Goal: Information Seeking & Learning: Learn about a topic

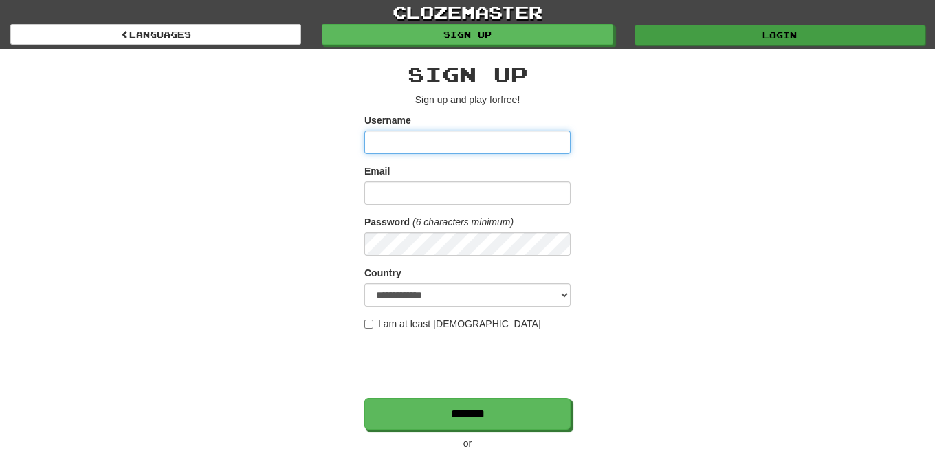
type input "*****"
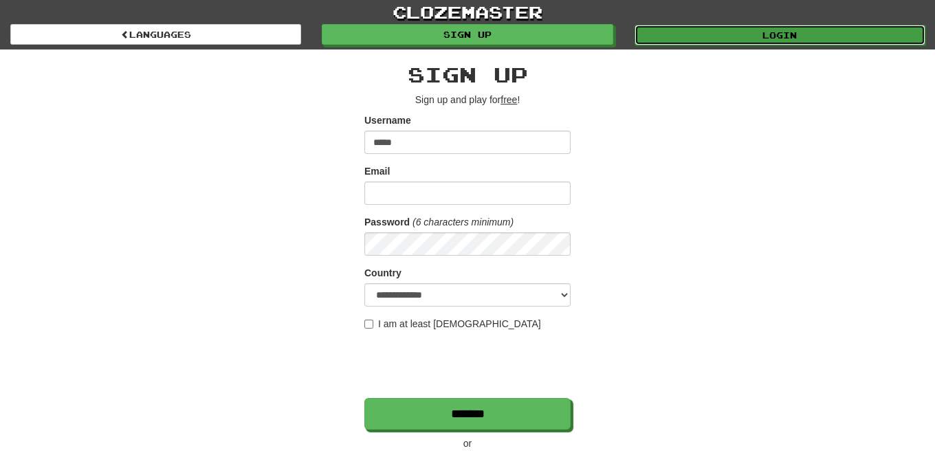
click at [776, 31] on link "Login" at bounding box center [780, 35] width 291 height 21
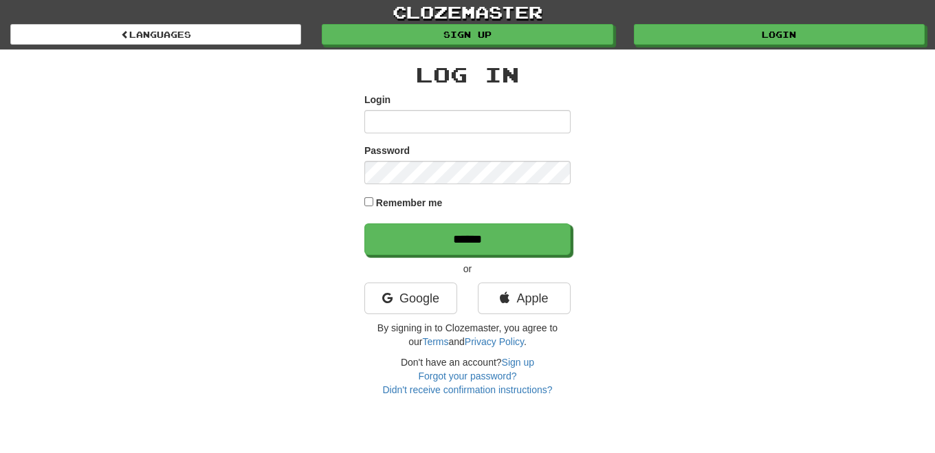
type input "*****"
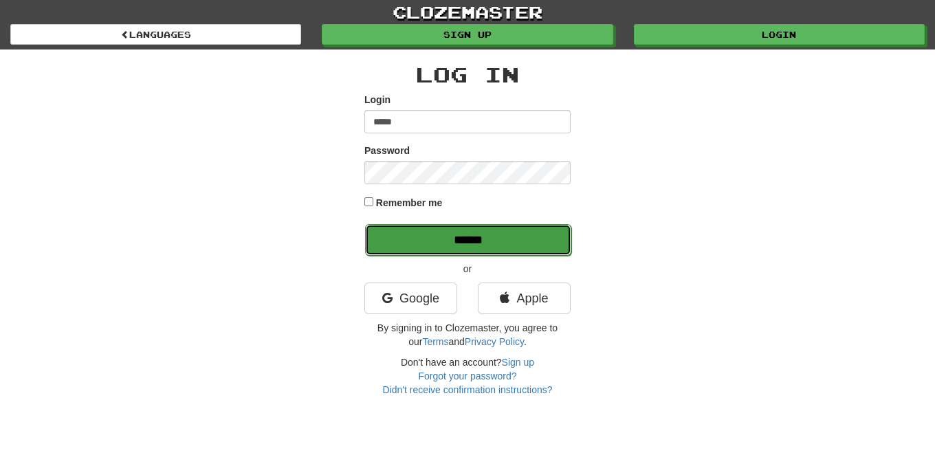
click at [486, 243] on input "******" at bounding box center [468, 240] width 206 height 32
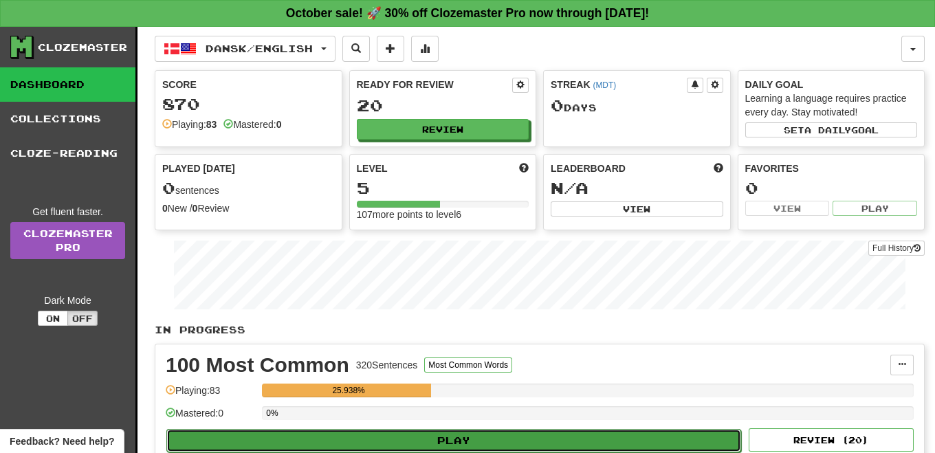
click at [430, 434] on button "Play" at bounding box center [453, 440] width 575 height 23
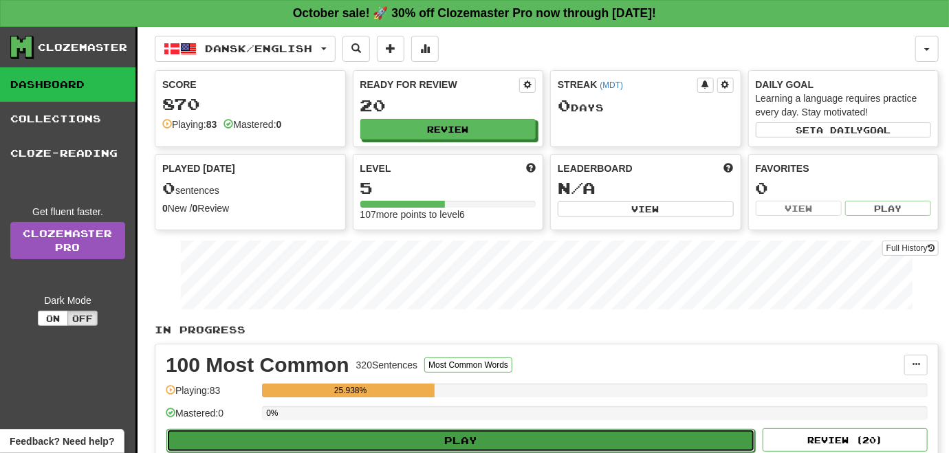
select select "**"
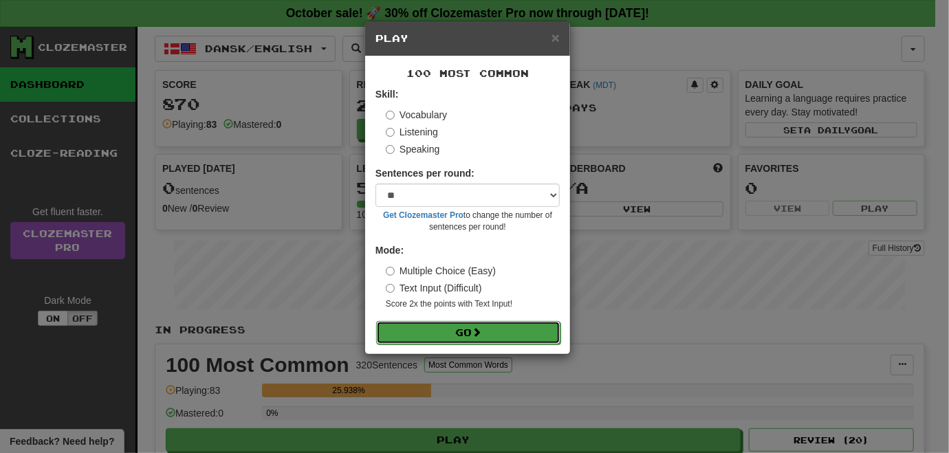
click at [449, 327] on button "Go" at bounding box center [468, 332] width 184 height 23
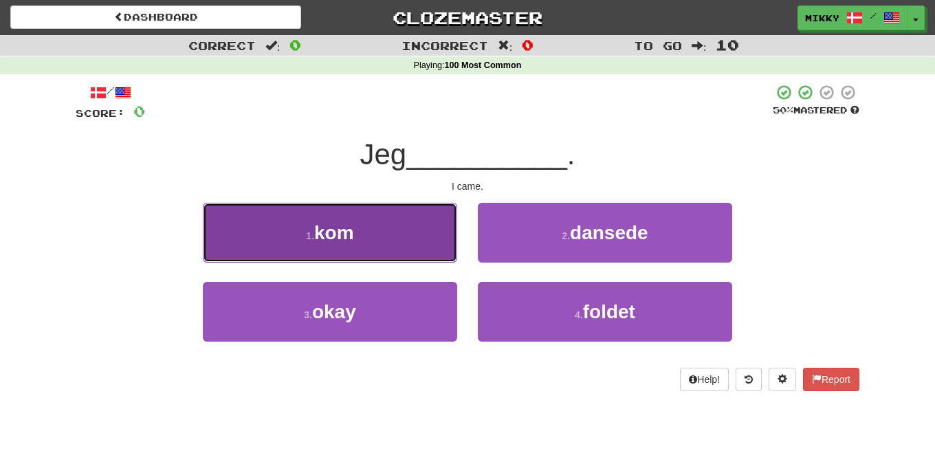
click at [383, 232] on button "1 . kom" at bounding box center [330, 233] width 254 height 60
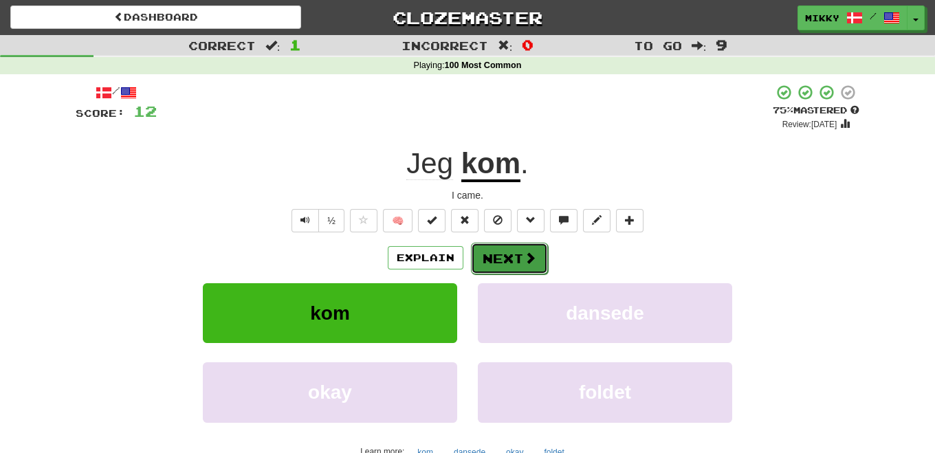
click at [512, 252] on button "Next" at bounding box center [509, 259] width 77 height 32
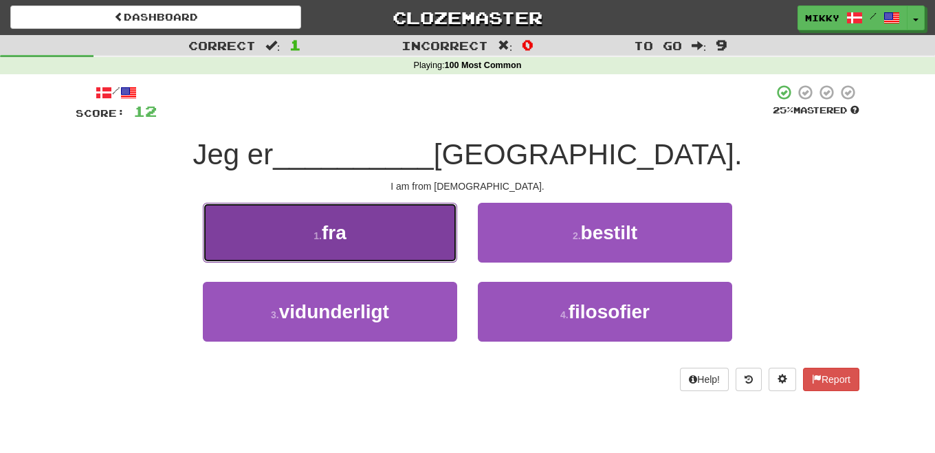
click at [397, 240] on button "1 . fra" at bounding box center [330, 233] width 254 height 60
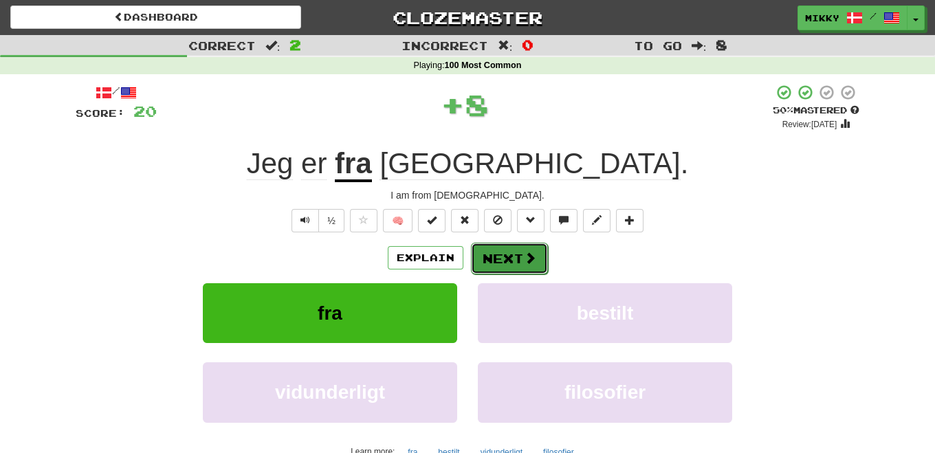
click at [488, 249] on button "Next" at bounding box center [509, 259] width 77 height 32
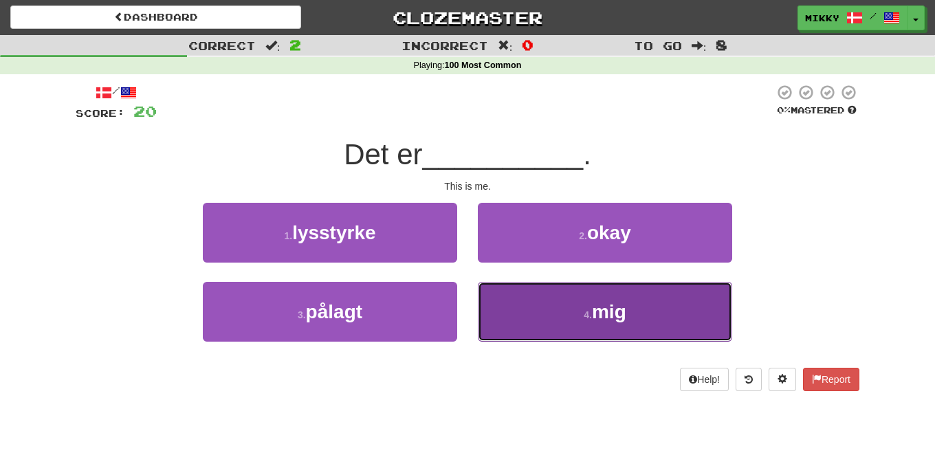
click at [566, 304] on button "4 . mig" at bounding box center [605, 312] width 254 height 60
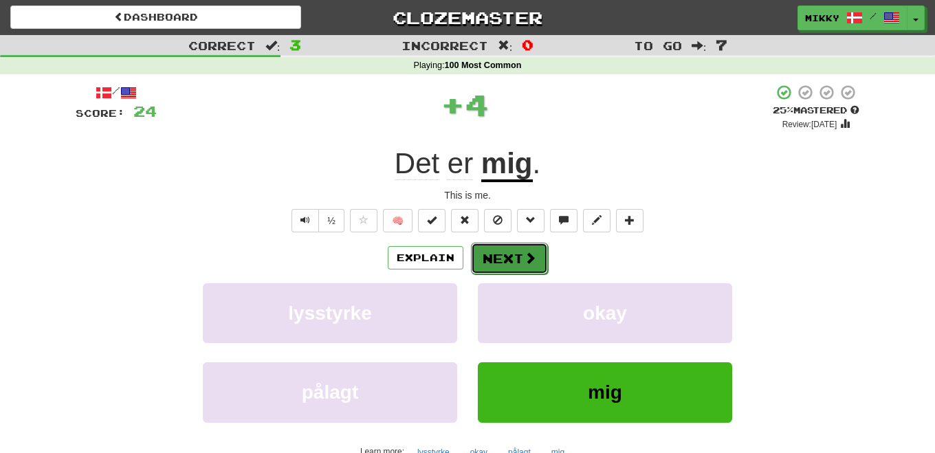
click at [492, 262] on button "Next" at bounding box center [509, 259] width 77 height 32
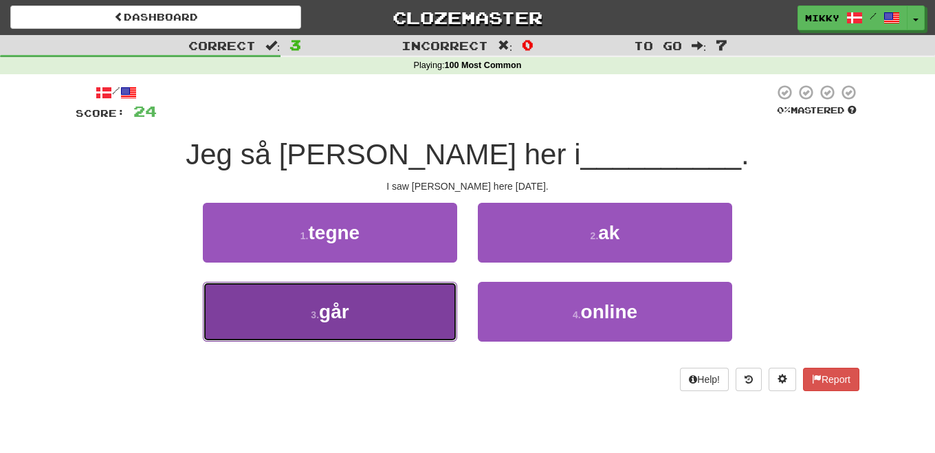
click at [332, 311] on span "går" at bounding box center [334, 311] width 30 height 21
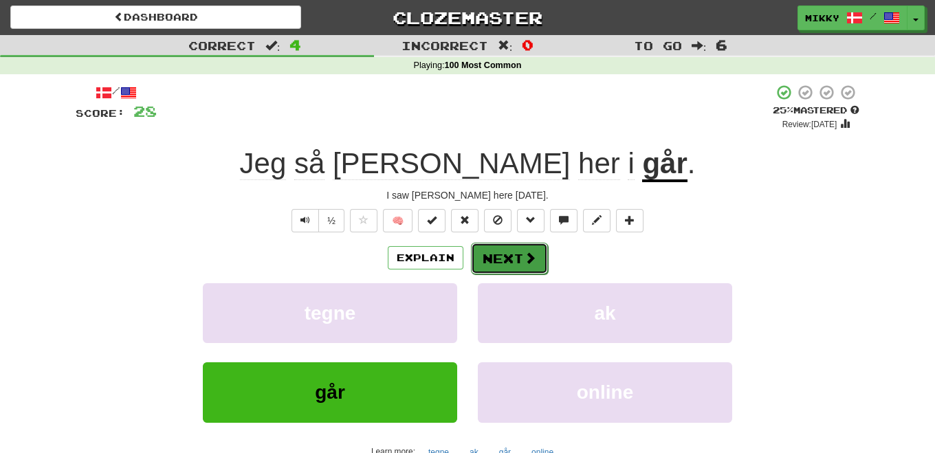
click at [519, 254] on button "Next" at bounding box center [509, 259] width 77 height 32
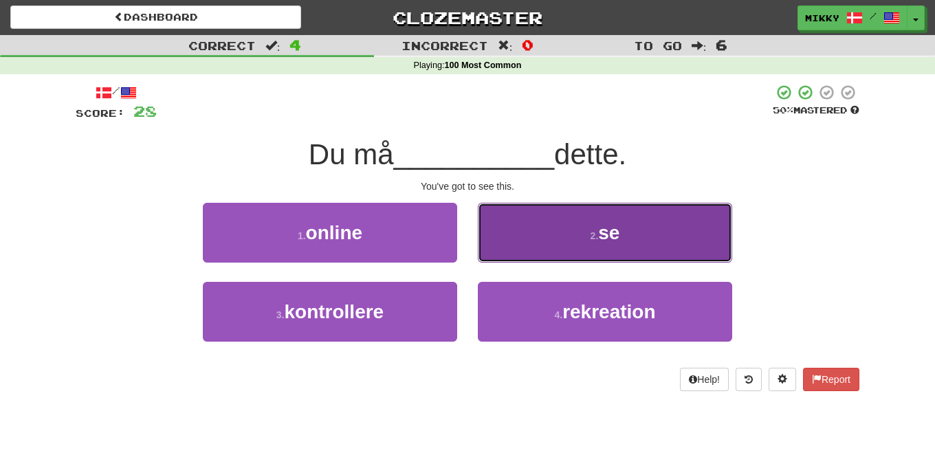
click at [593, 224] on button "2 . se" at bounding box center [605, 233] width 254 height 60
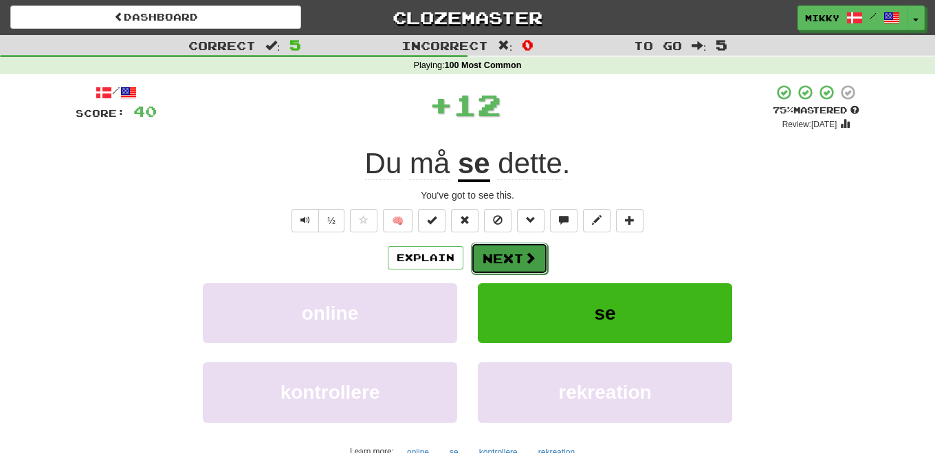
click at [504, 263] on button "Next" at bounding box center [509, 259] width 77 height 32
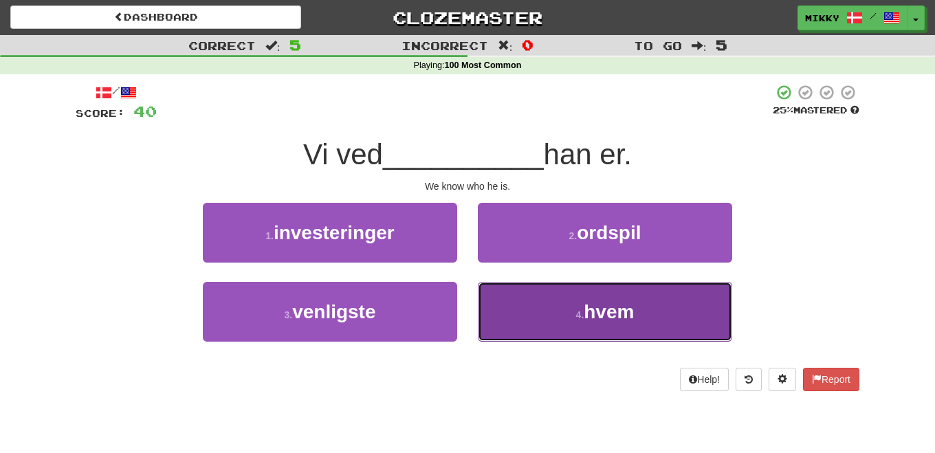
click at [557, 303] on button "4 . hvem" at bounding box center [605, 312] width 254 height 60
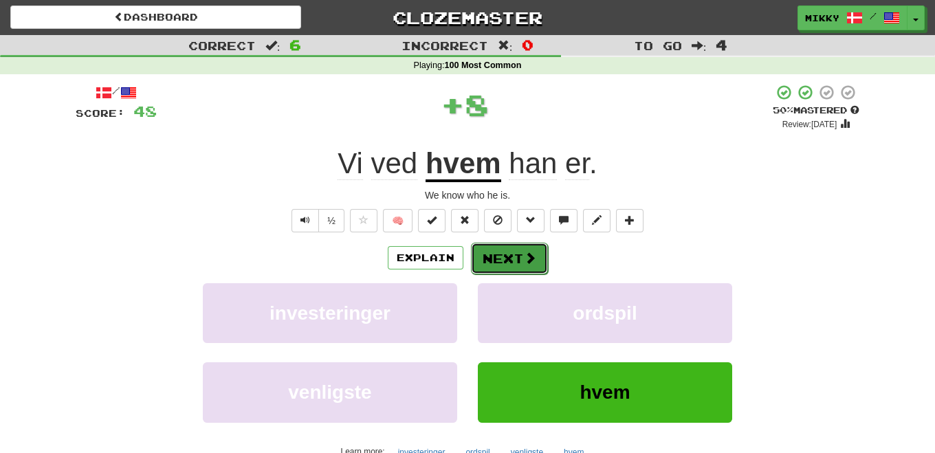
click at [514, 258] on button "Next" at bounding box center [509, 259] width 77 height 32
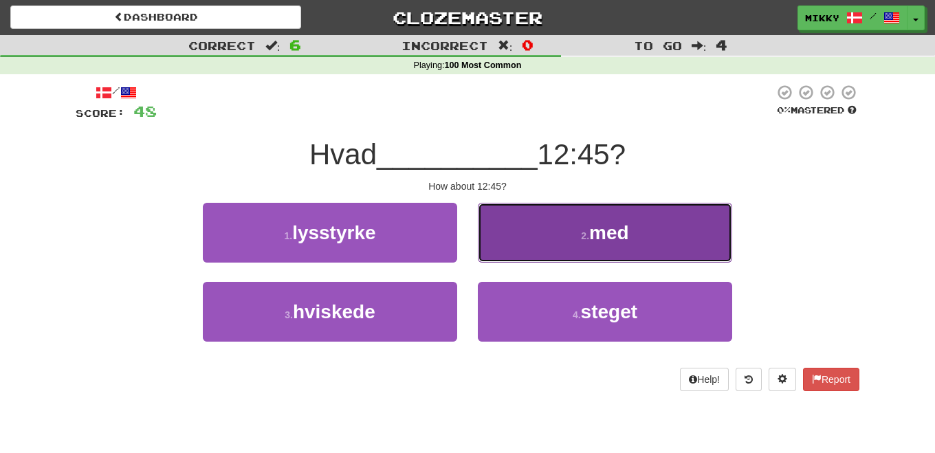
click at [667, 216] on button "2 . med" at bounding box center [605, 233] width 254 height 60
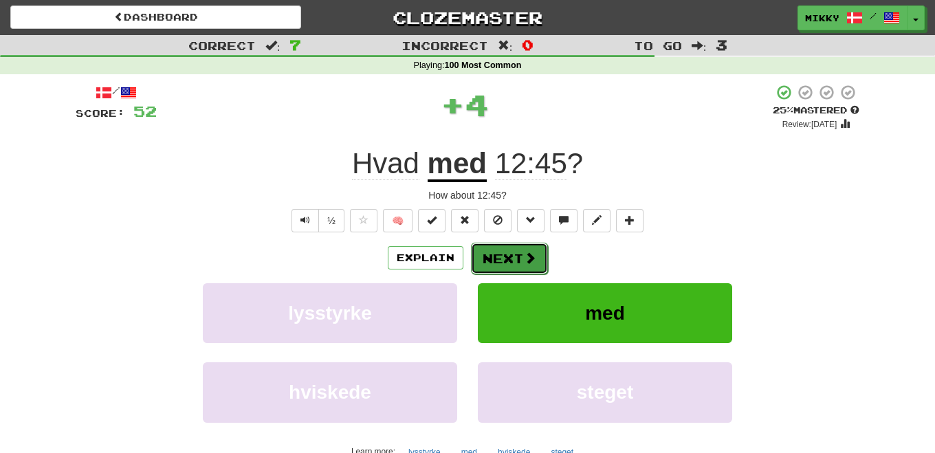
click at [507, 252] on button "Next" at bounding box center [509, 259] width 77 height 32
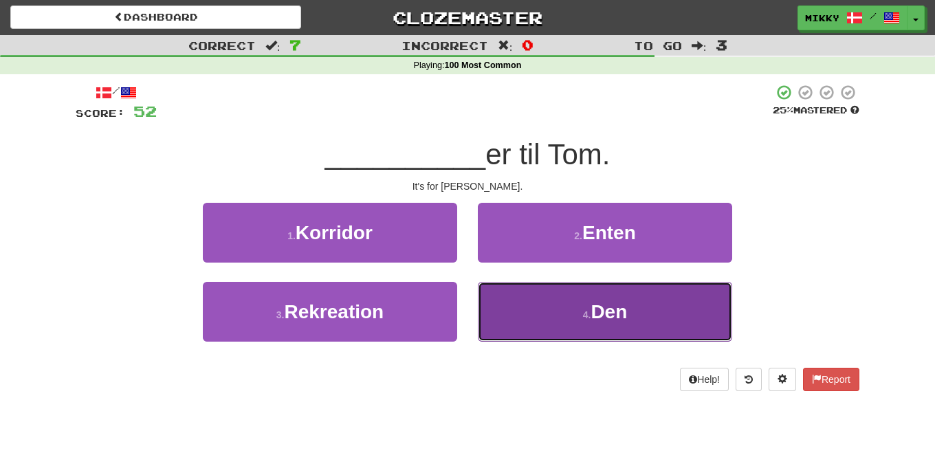
click at [641, 305] on button "4 . Den" at bounding box center [605, 312] width 254 height 60
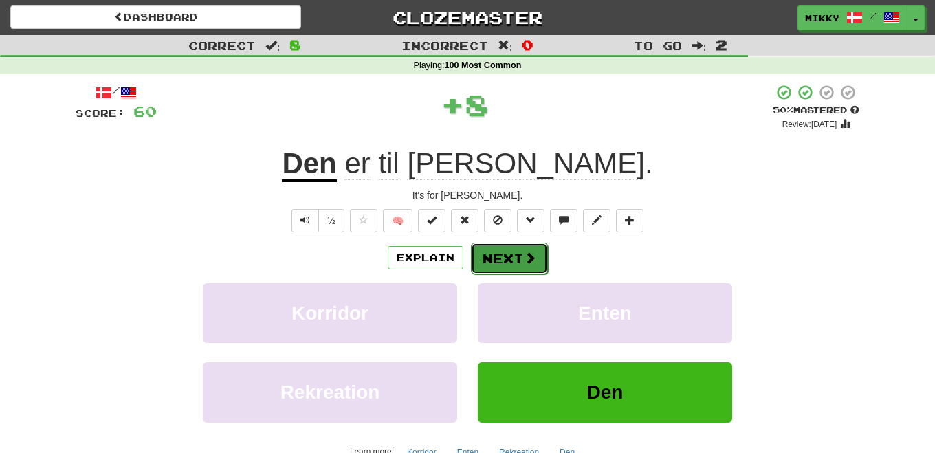
click at [515, 260] on button "Next" at bounding box center [509, 259] width 77 height 32
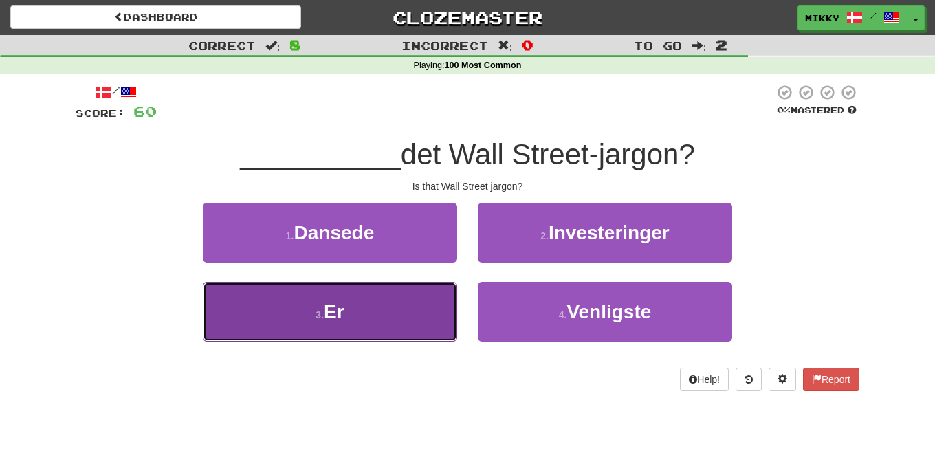
click at [372, 315] on button "3 . Er" at bounding box center [330, 312] width 254 height 60
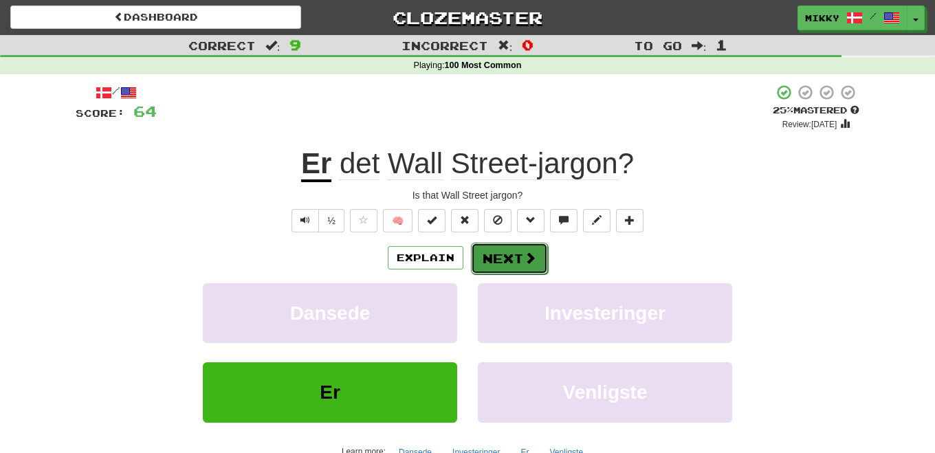
click at [485, 259] on button "Next" at bounding box center [509, 259] width 77 height 32
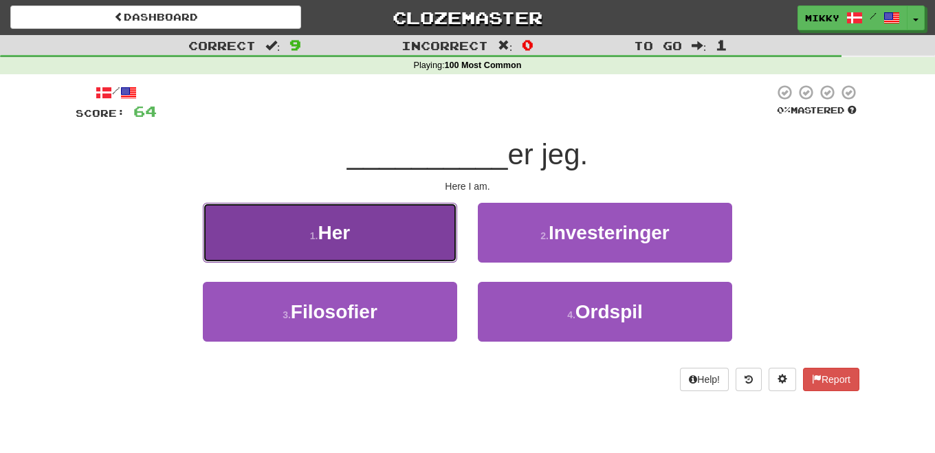
click at [410, 243] on button "1 . Her" at bounding box center [330, 233] width 254 height 60
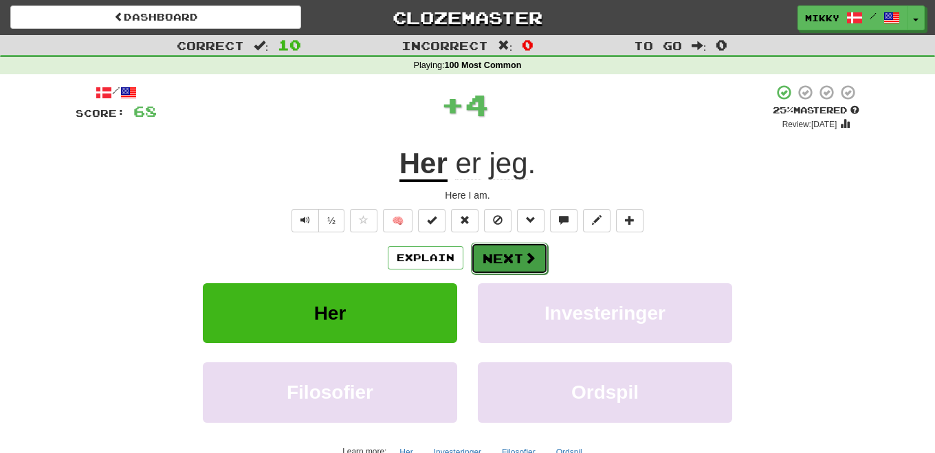
click at [520, 254] on button "Next" at bounding box center [509, 259] width 77 height 32
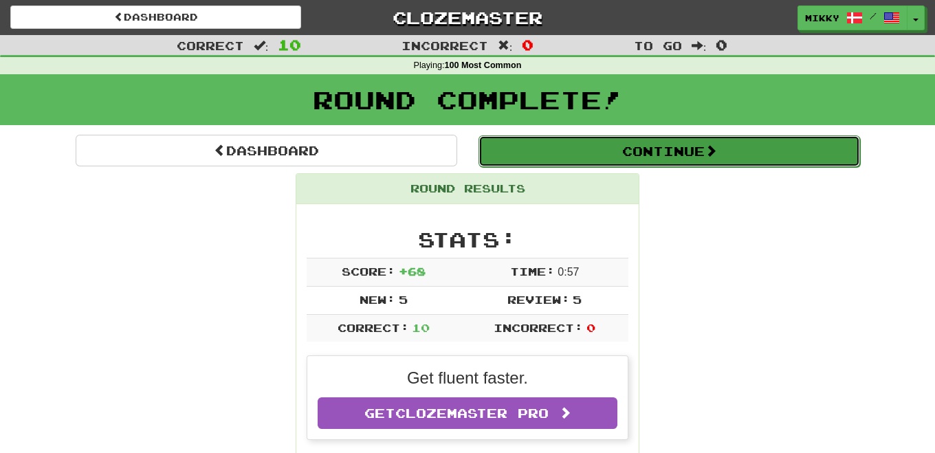
click at [662, 146] on button "Continue" at bounding box center [670, 151] width 382 height 32
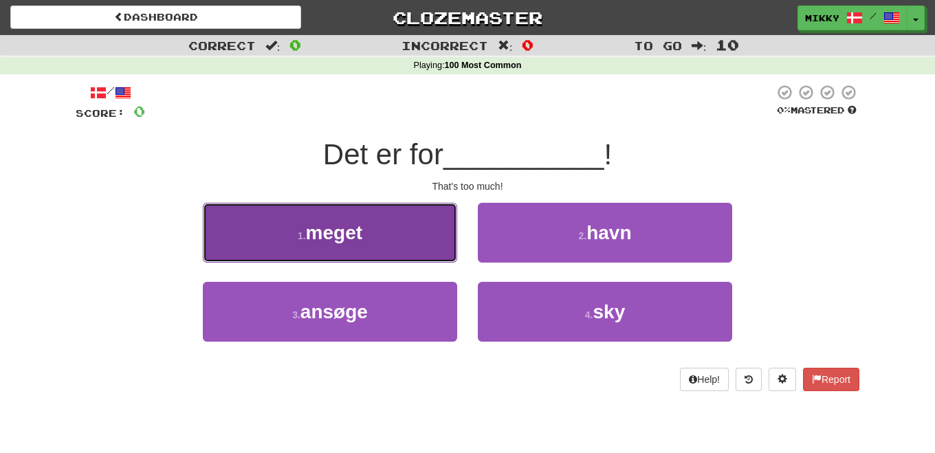
click at [415, 241] on button "1 . meget" at bounding box center [330, 233] width 254 height 60
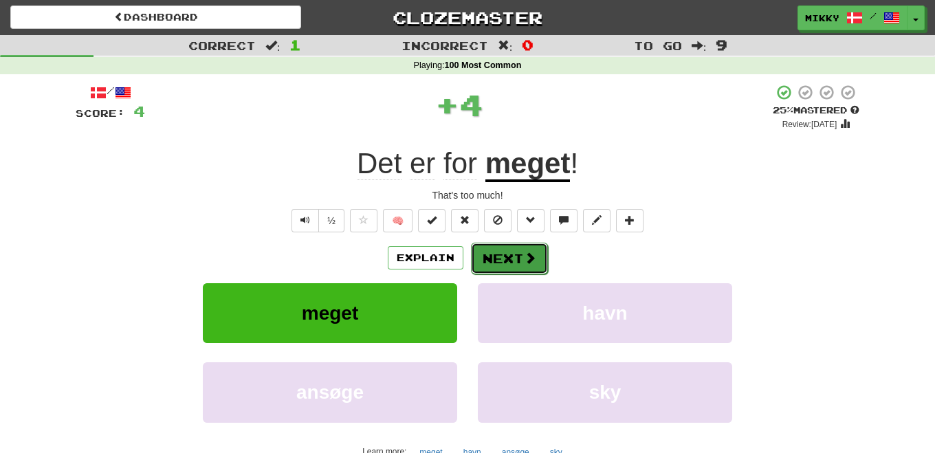
click at [518, 244] on button "Next" at bounding box center [509, 259] width 77 height 32
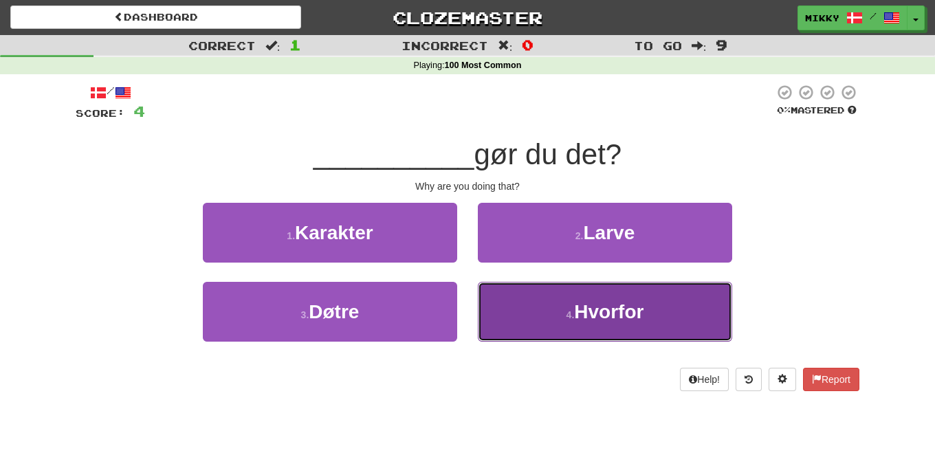
click at [580, 301] on span "Hvorfor" at bounding box center [608, 311] width 69 height 21
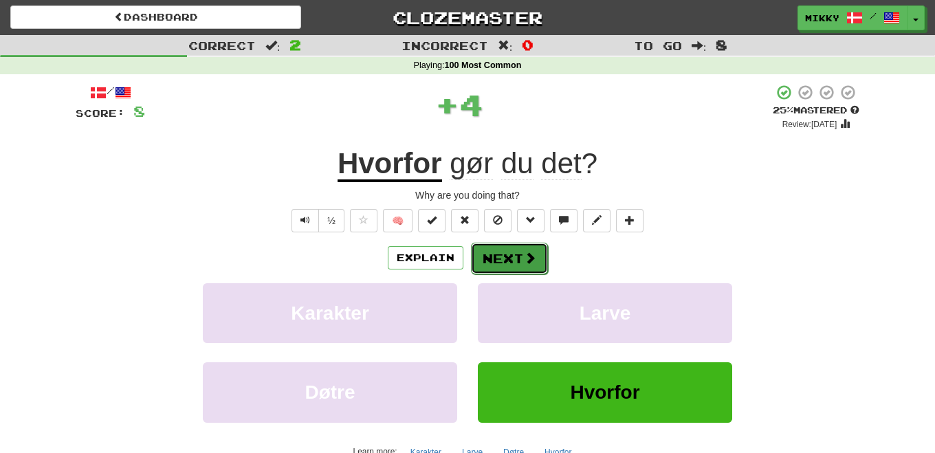
click at [527, 263] on span at bounding box center [530, 258] width 12 height 12
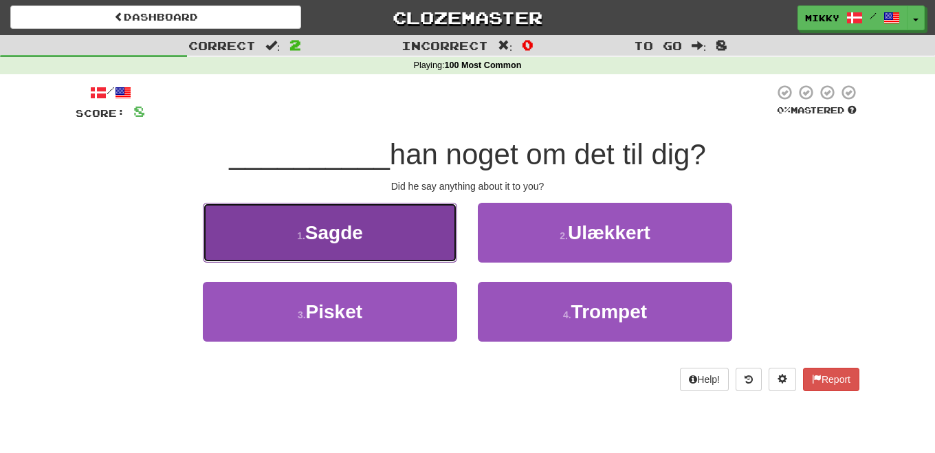
click at [424, 248] on button "1 . Sagde" at bounding box center [330, 233] width 254 height 60
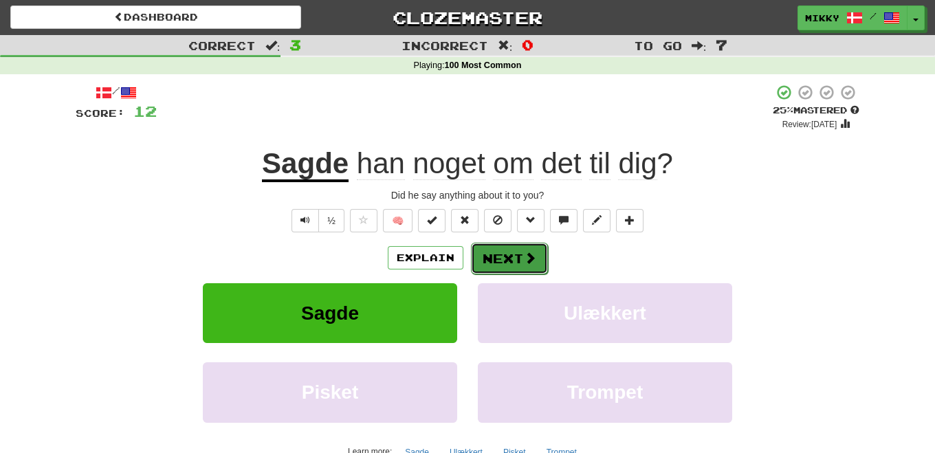
click at [501, 259] on button "Next" at bounding box center [509, 259] width 77 height 32
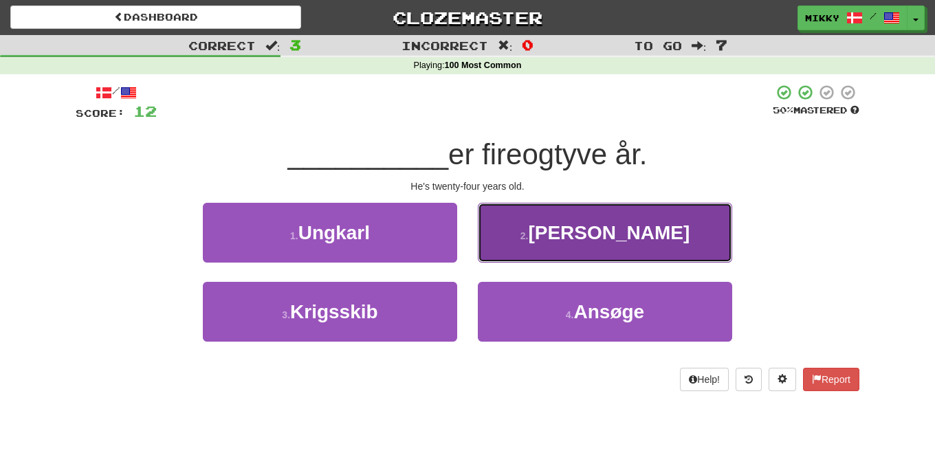
click at [589, 228] on button "2 . Han" at bounding box center [605, 233] width 254 height 60
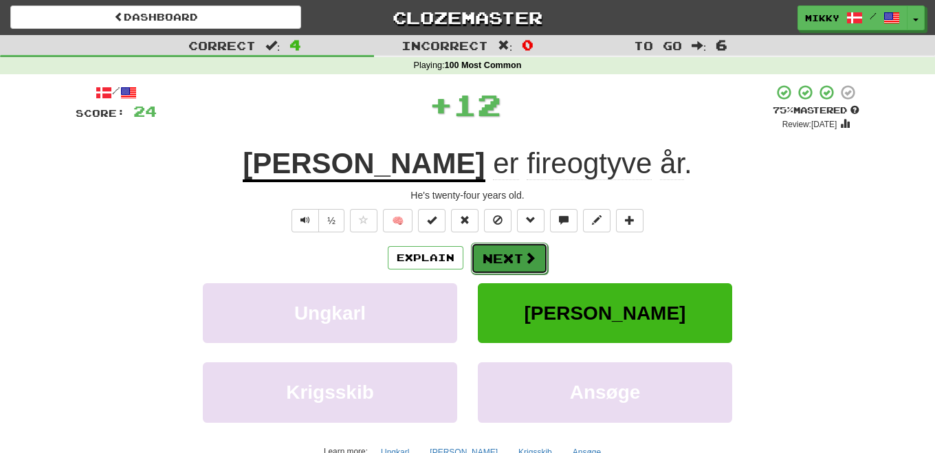
click at [505, 253] on button "Next" at bounding box center [509, 259] width 77 height 32
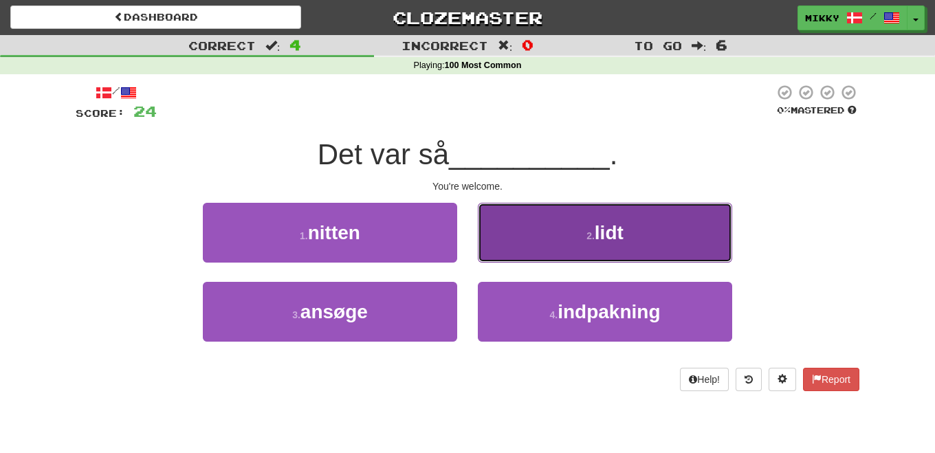
click at [600, 216] on button "2 . lidt" at bounding box center [605, 233] width 254 height 60
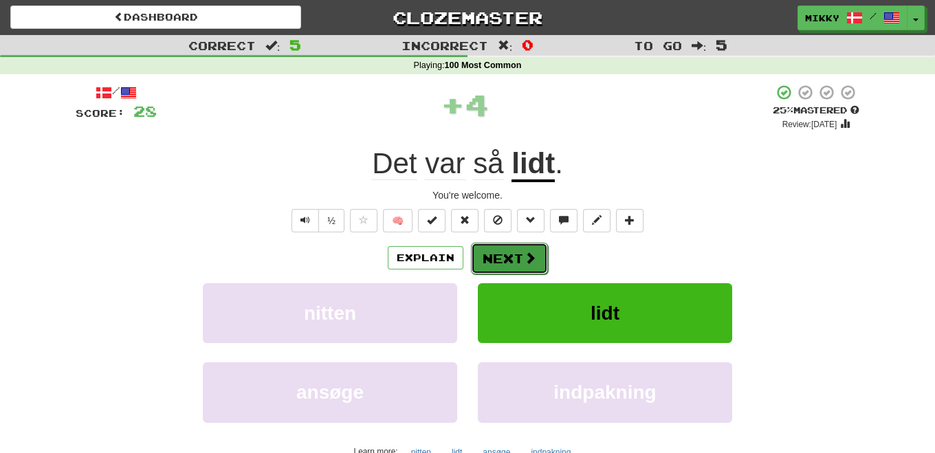
click at [525, 259] on span at bounding box center [530, 258] width 12 height 12
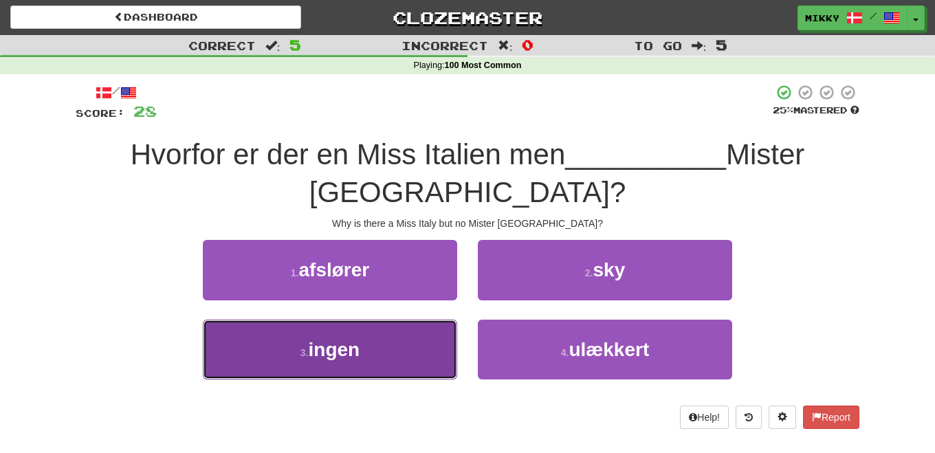
click at [376, 348] on button "3 . ingen" at bounding box center [330, 350] width 254 height 60
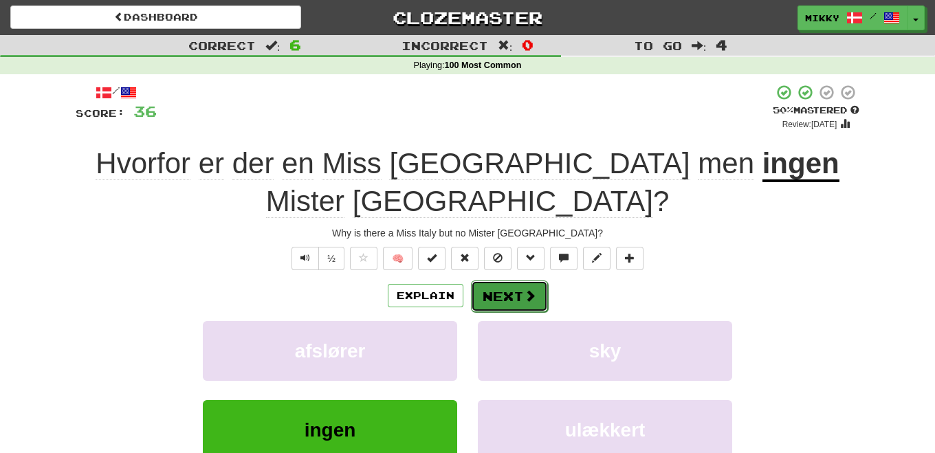
click at [510, 281] on button "Next" at bounding box center [509, 297] width 77 height 32
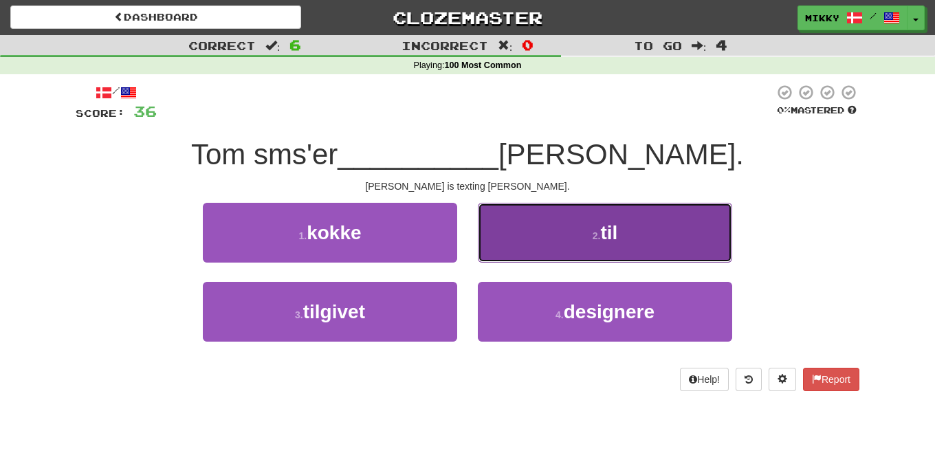
click at [561, 246] on button "2 . til" at bounding box center [605, 233] width 254 height 60
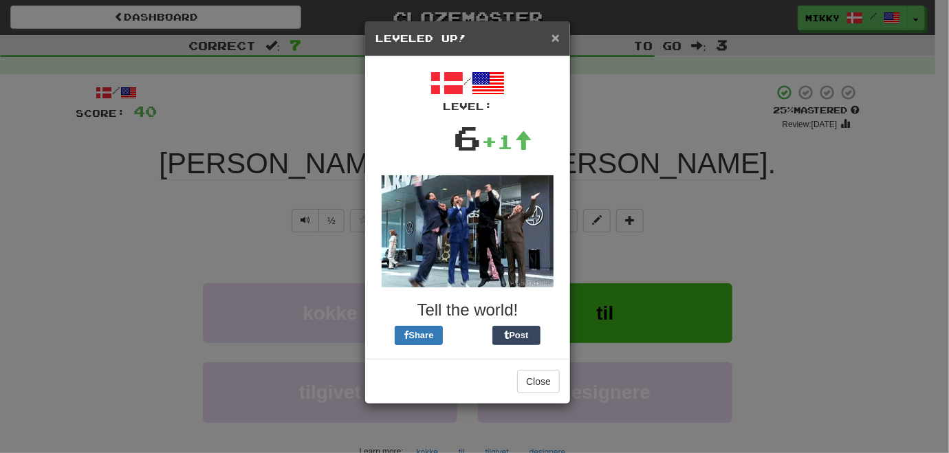
click at [556, 34] on span "×" at bounding box center [555, 38] width 8 height 16
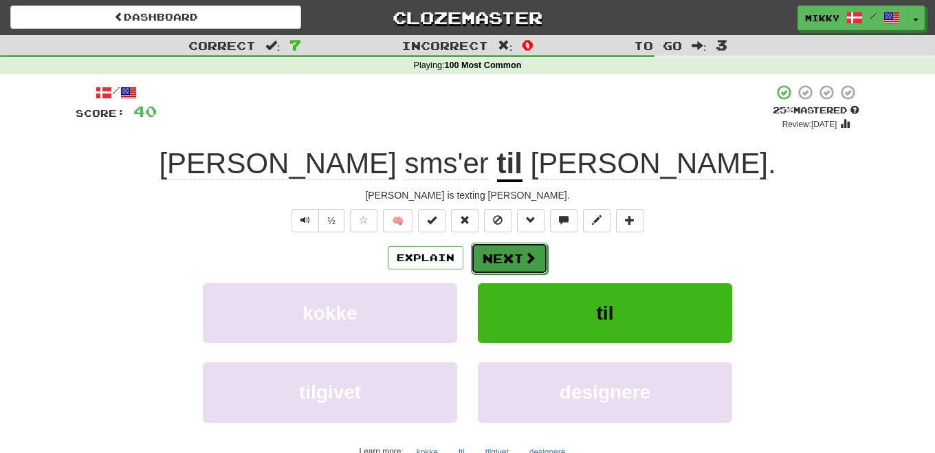
click at [514, 261] on button "Next" at bounding box center [509, 259] width 77 height 32
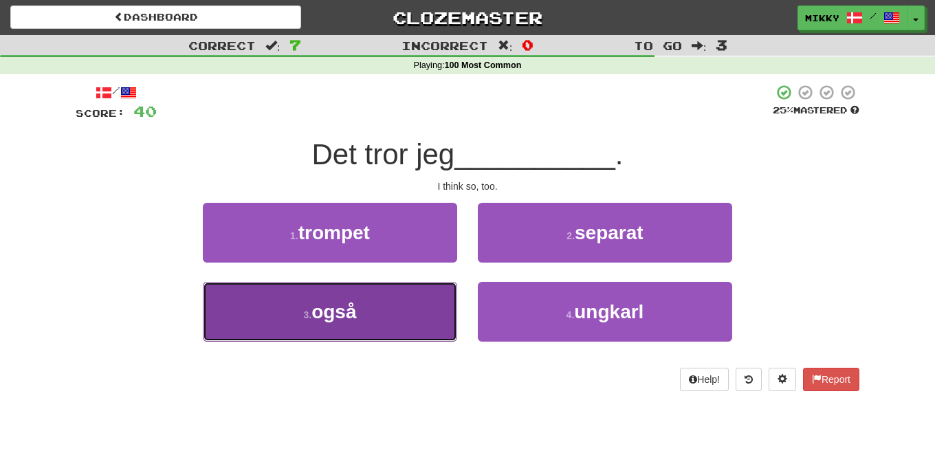
click at [410, 319] on button "3 . også" at bounding box center [330, 312] width 254 height 60
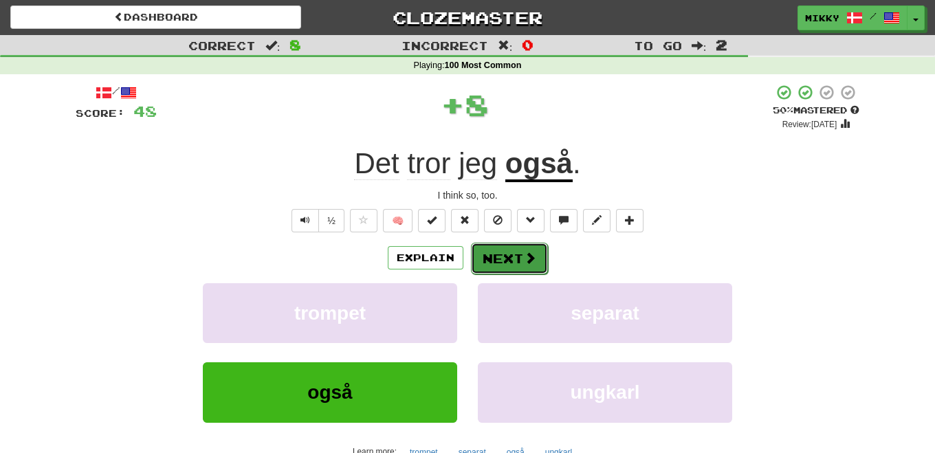
click at [503, 252] on button "Next" at bounding box center [509, 259] width 77 height 32
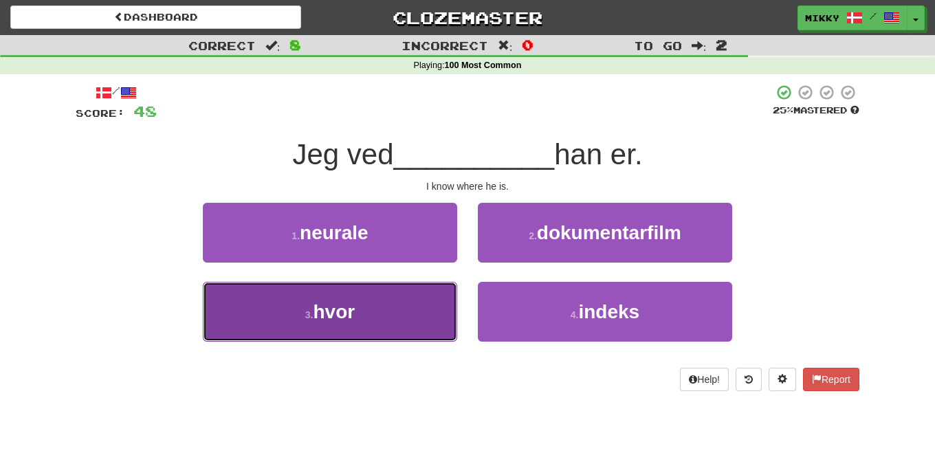
click at [421, 300] on button "3 . hvor" at bounding box center [330, 312] width 254 height 60
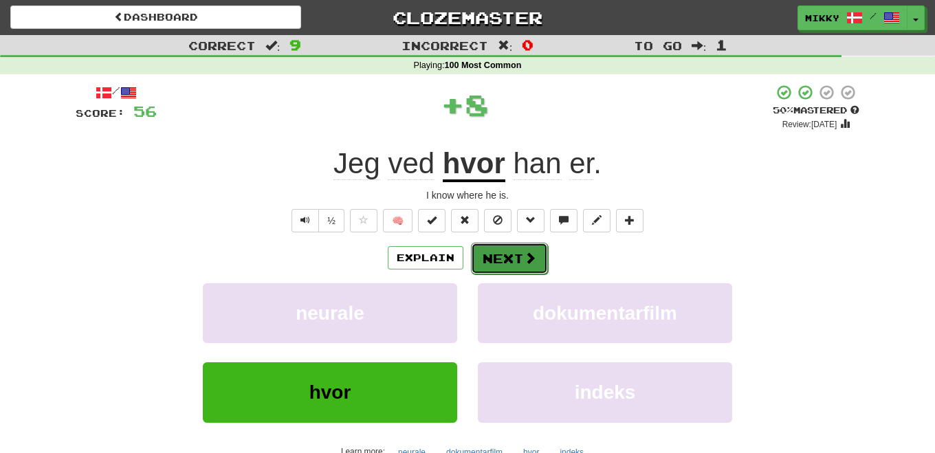
click at [501, 249] on button "Next" at bounding box center [509, 259] width 77 height 32
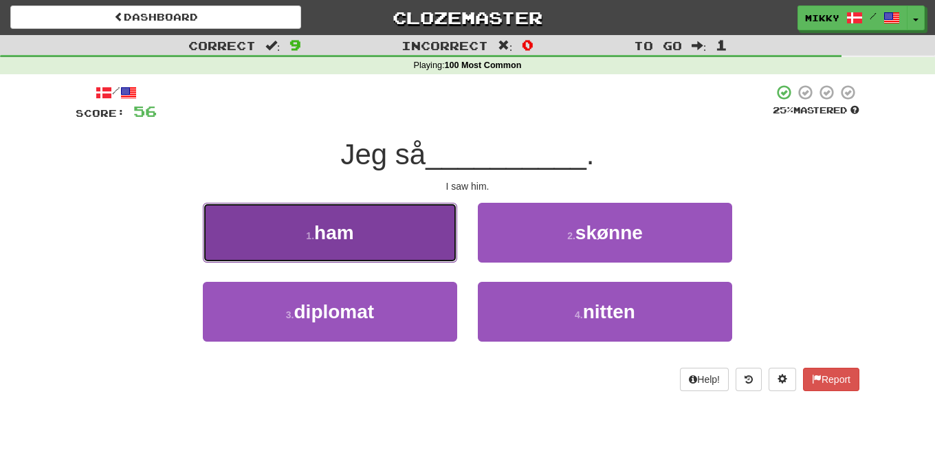
click at [378, 250] on button "1 . ham" at bounding box center [330, 233] width 254 height 60
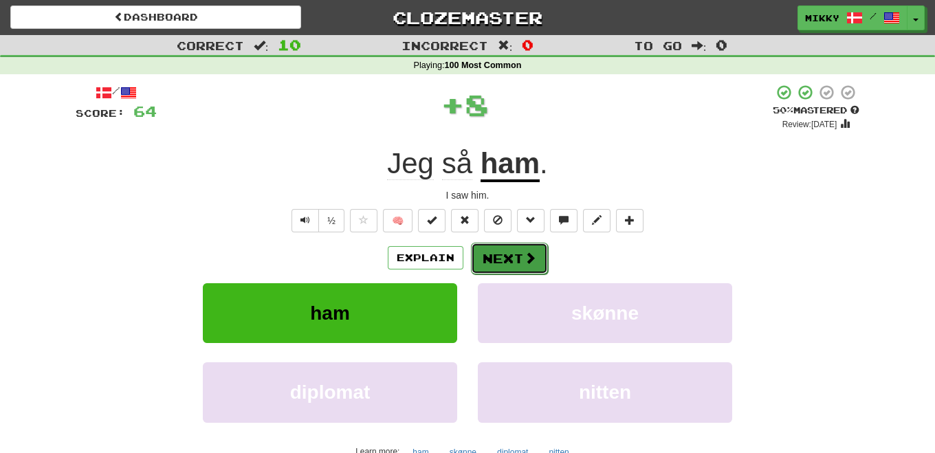
click at [488, 256] on button "Next" at bounding box center [509, 259] width 77 height 32
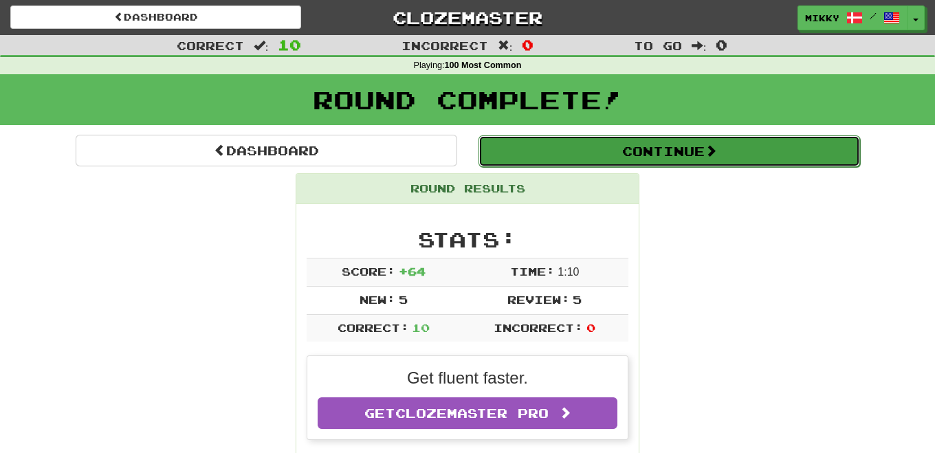
click at [698, 150] on button "Continue" at bounding box center [670, 151] width 382 height 32
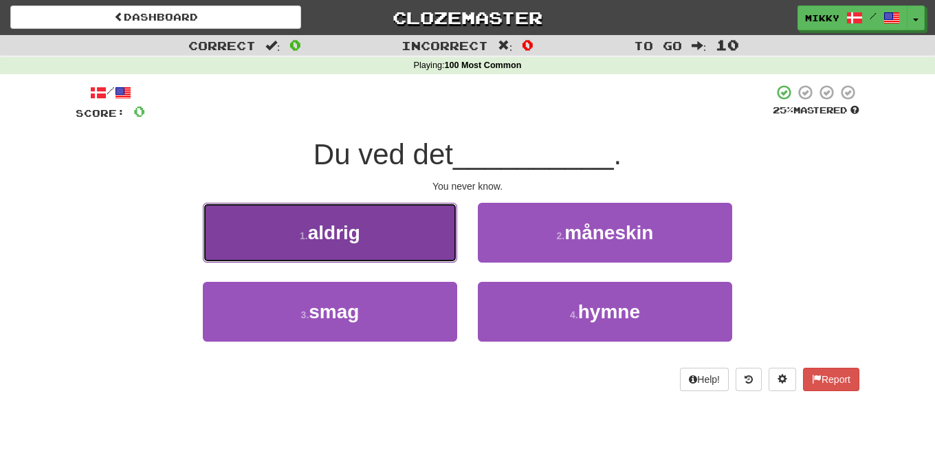
click at [441, 231] on button "1 . aldrig" at bounding box center [330, 233] width 254 height 60
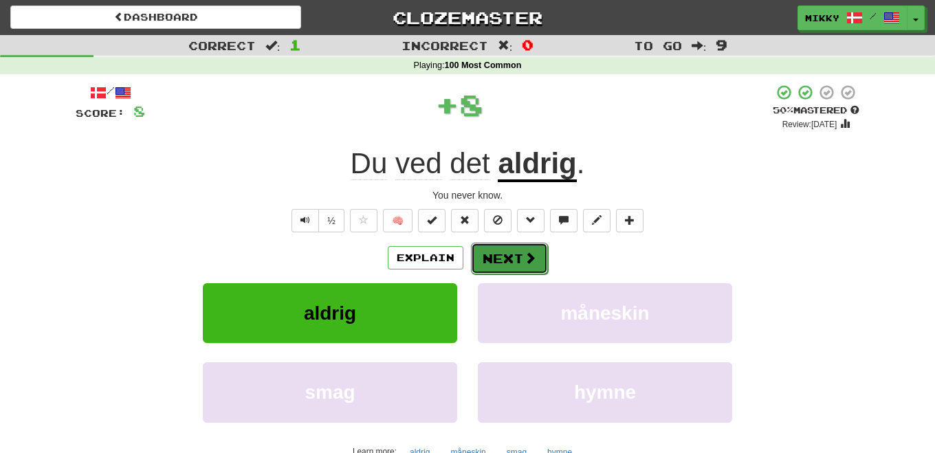
click at [515, 250] on button "Next" at bounding box center [509, 259] width 77 height 32
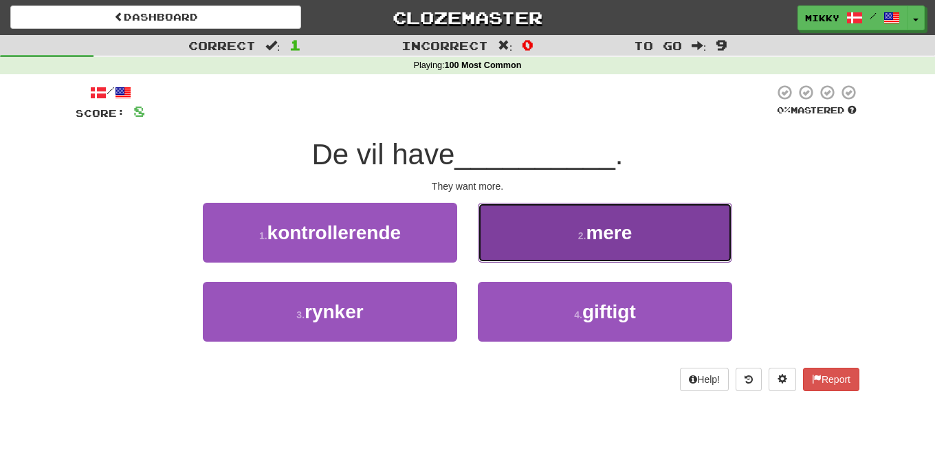
click at [596, 230] on span "mere" at bounding box center [609, 232] width 46 height 21
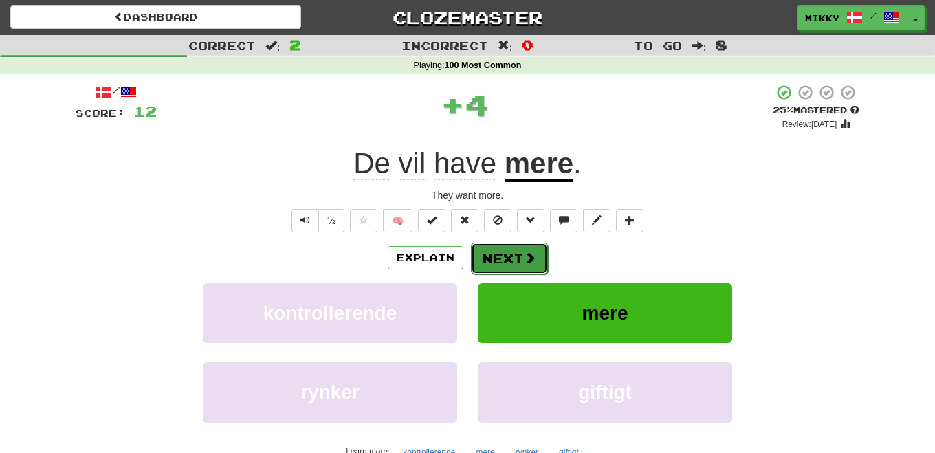
click at [500, 249] on button "Next" at bounding box center [509, 259] width 77 height 32
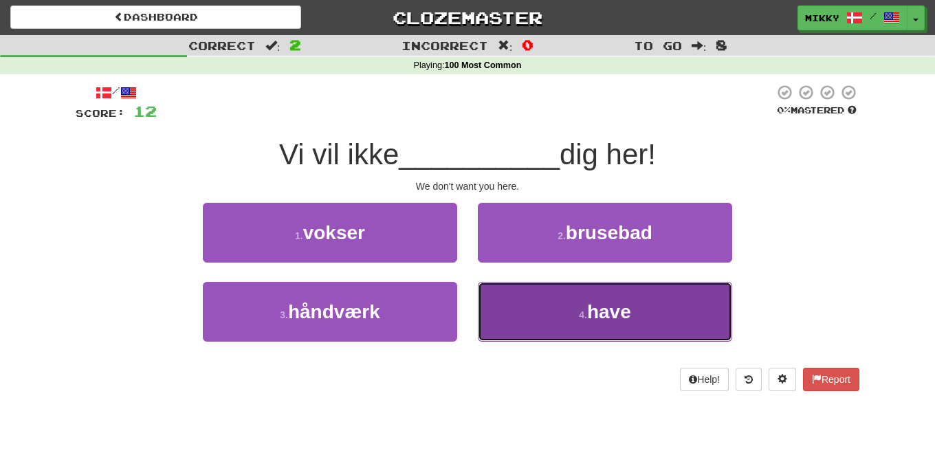
click at [638, 304] on button "4 . have" at bounding box center [605, 312] width 254 height 60
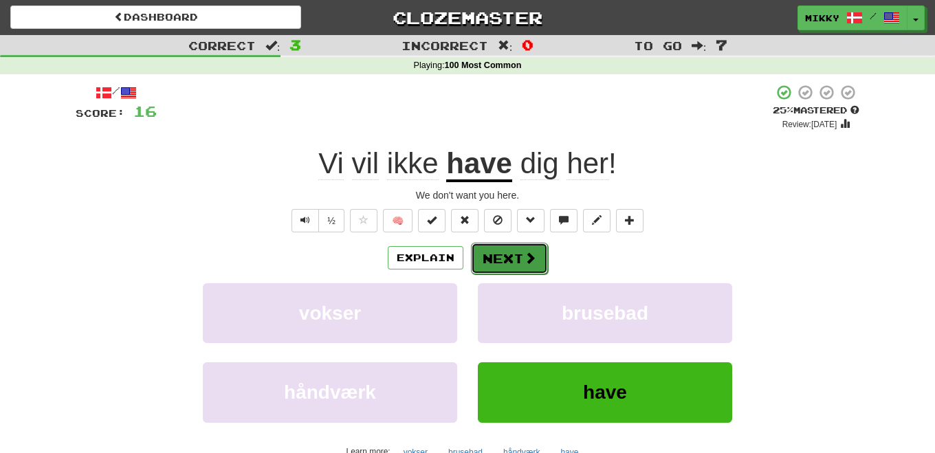
click at [516, 250] on button "Next" at bounding box center [509, 259] width 77 height 32
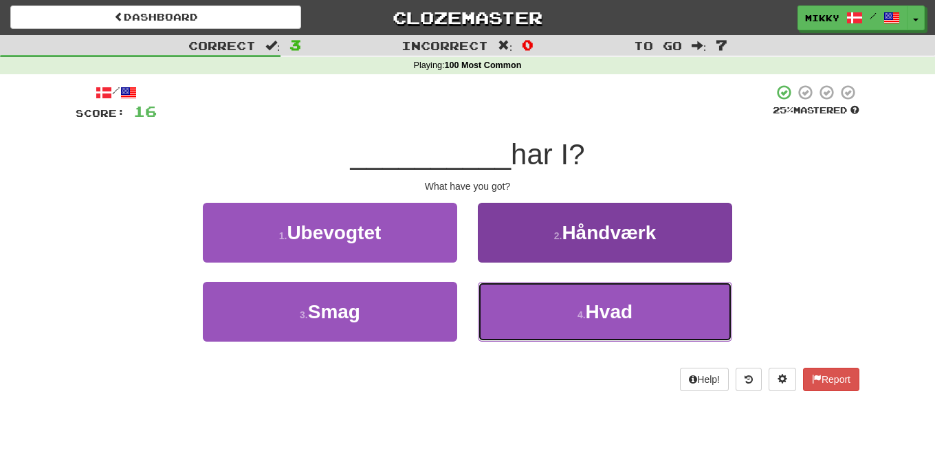
click at [614, 313] on span "Hvad" at bounding box center [609, 311] width 47 height 21
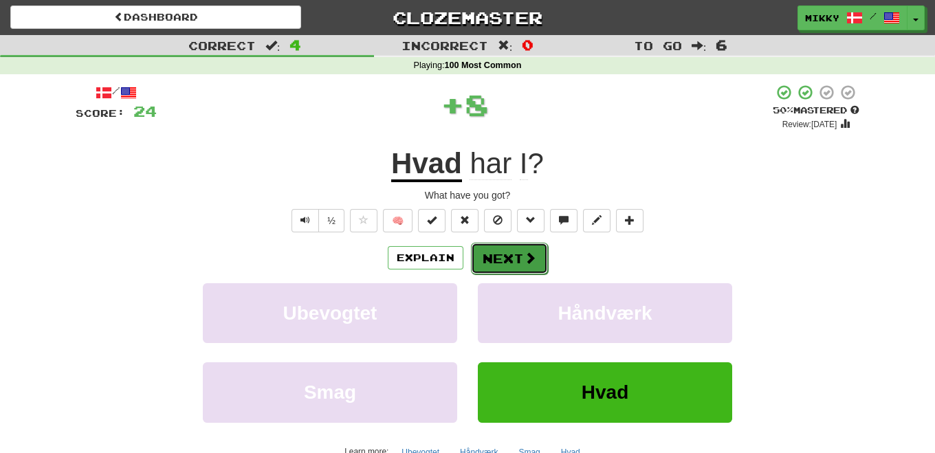
click at [501, 251] on button "Next" at bounding box center [509, 259] width 77 height 32
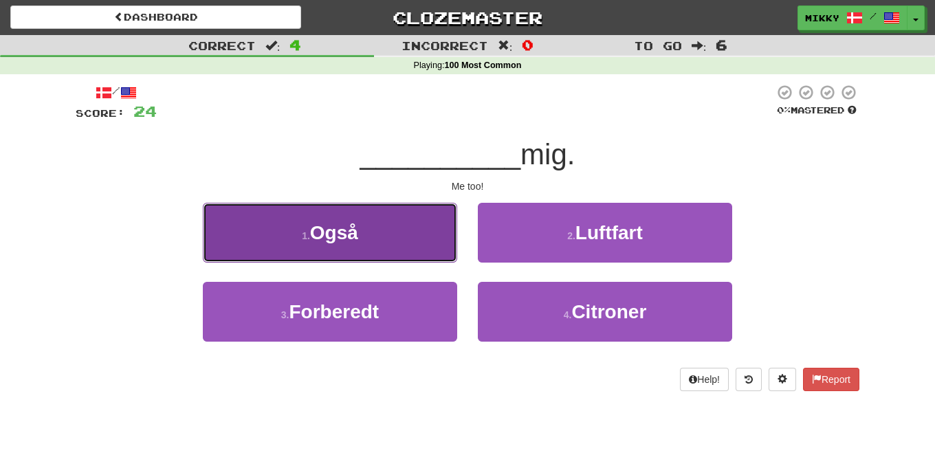
click at [375, 237] on button "1 . Også" at bounding box center [330, 233] width 254 height 60
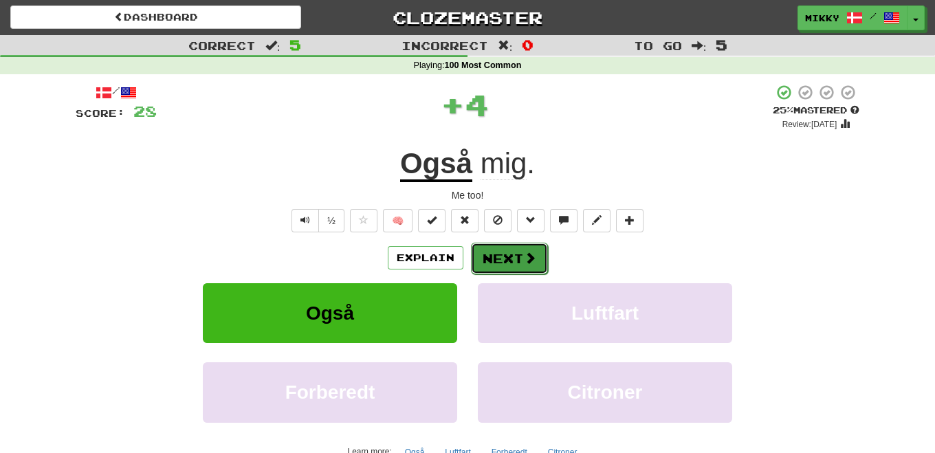
click at [504, 255] on button "Next" at bounding box center [509, 259] width 77 height 32
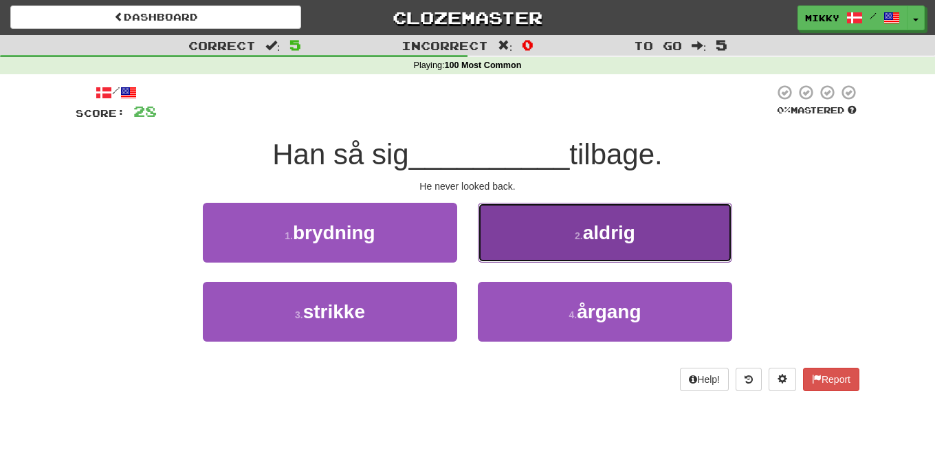
click at [599, 222] on span "aldrig" at bounding box center [609, 232] width 52 height 21
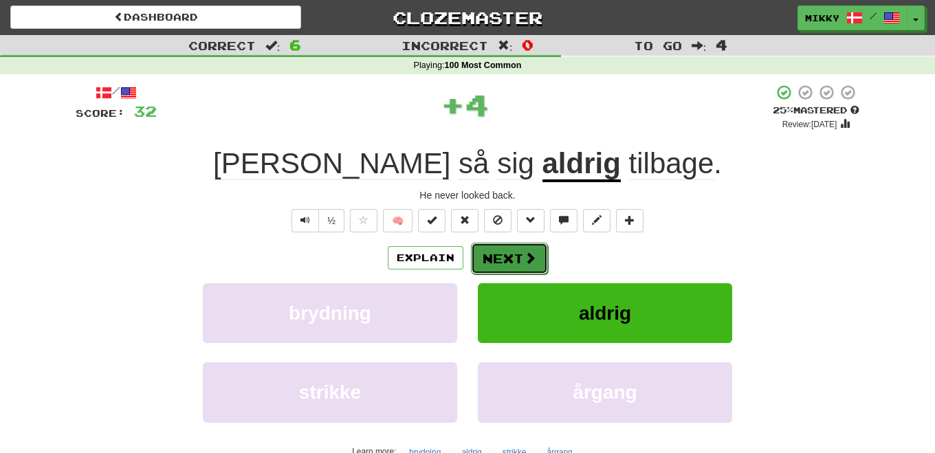
click at [510, 254] on button "Next" at bounding box center [509, 259] width 77 height 32
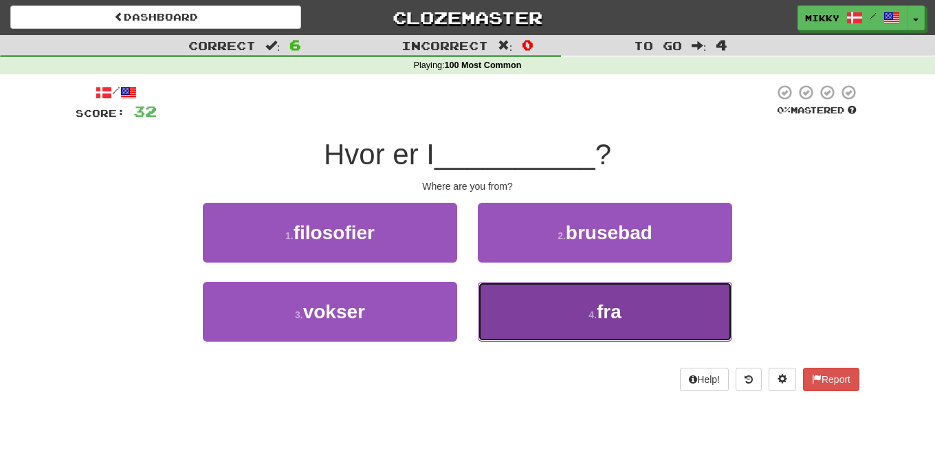
click at [587, 296] on button "4 . fra" at bounding box center [605, 312] width 254 height 60
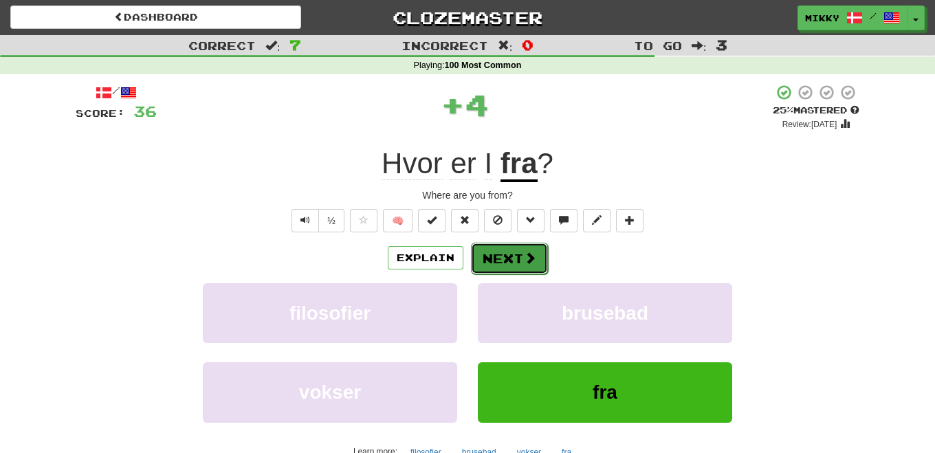
click at [518, 259] on button "Next" at bounding box center [509, 259] width 77 height 32
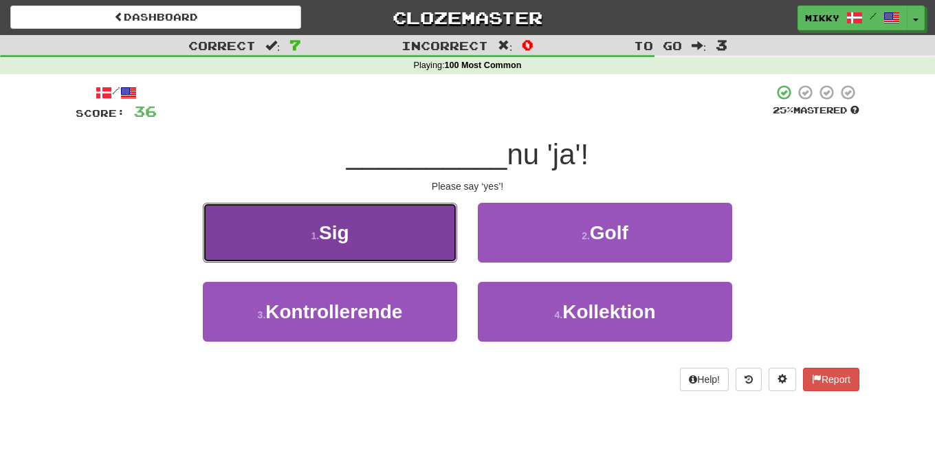
click at [372, 234] on button "1 . Sig" at bounding box center [330, 233] width 254 height 60
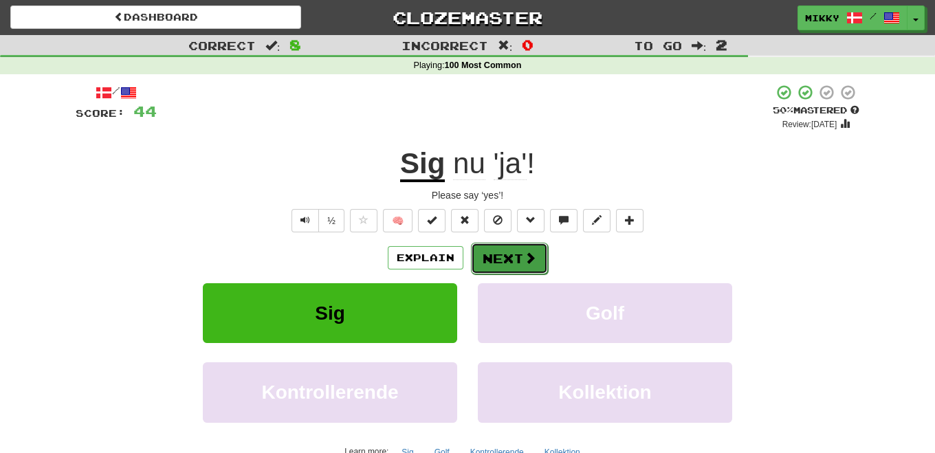
click at [519, 259] on button "Next" at bounding box center [509, 259] width 77 height 32
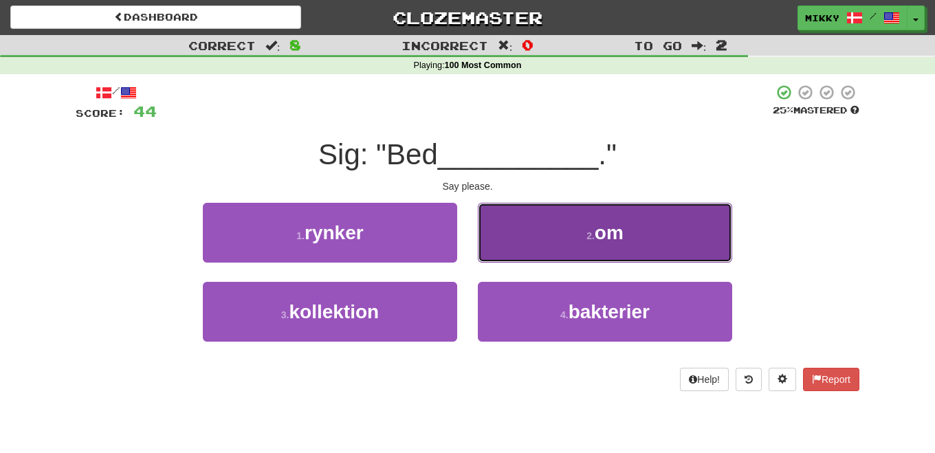
click at [571, 223] on button "2 . om" at bounding box center [605, 233] width 254 height 60
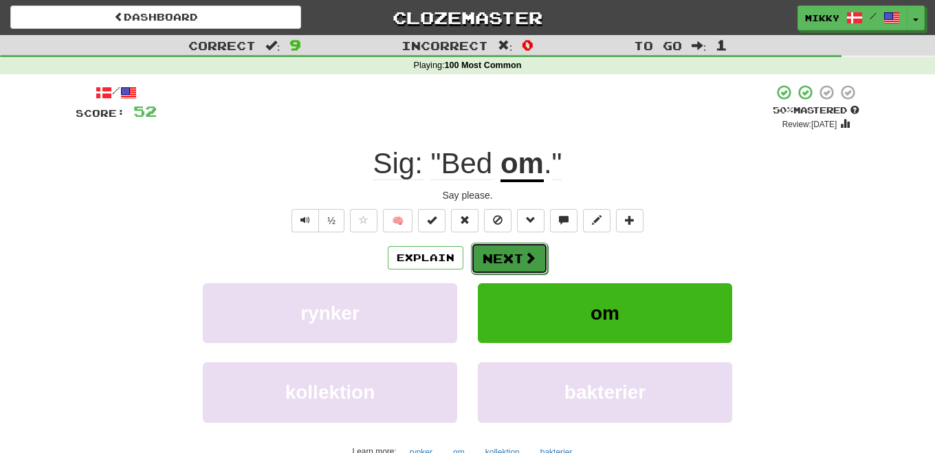
click at [504, 254] on button "Next" at bounding box center [509, 259] width 77 height 32
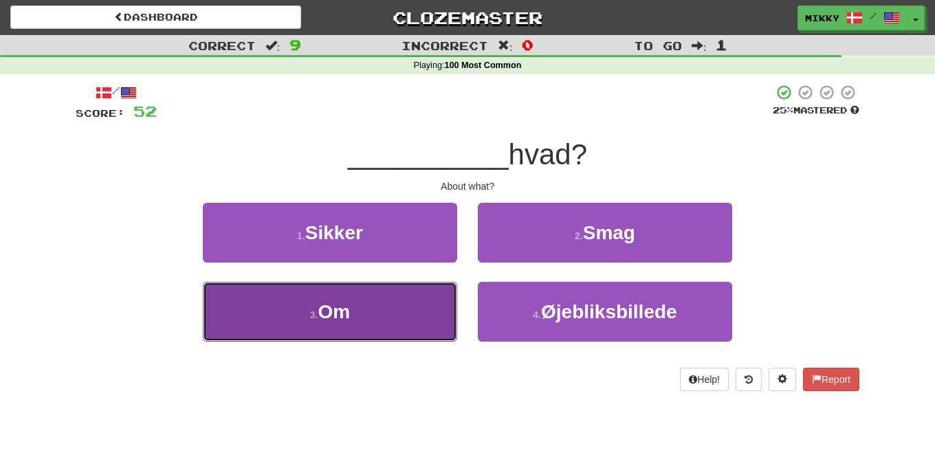
click at [421, 298] on button "3 . Om" at bounding box center [330, 312] width 254 height 60
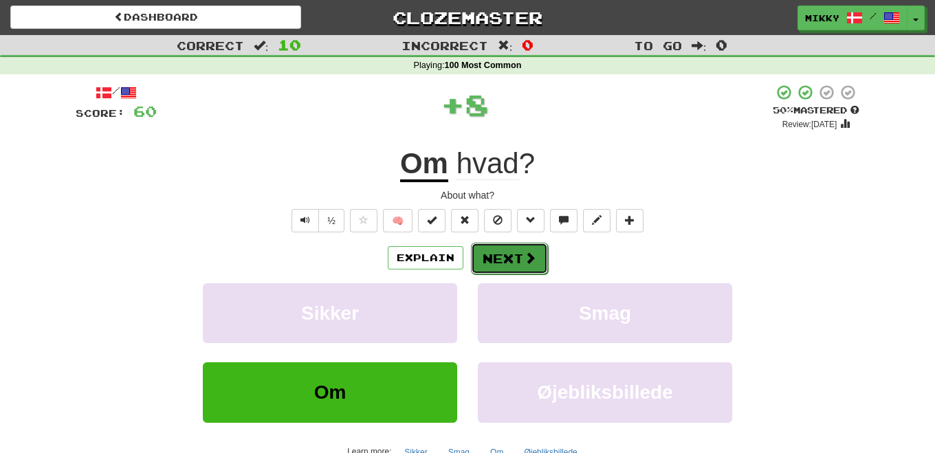
click at [496, 259] on button "Next" at bounding box center [509, 259] width 77 height 32
